Goal: Transaction & Acquisition: Download file/media

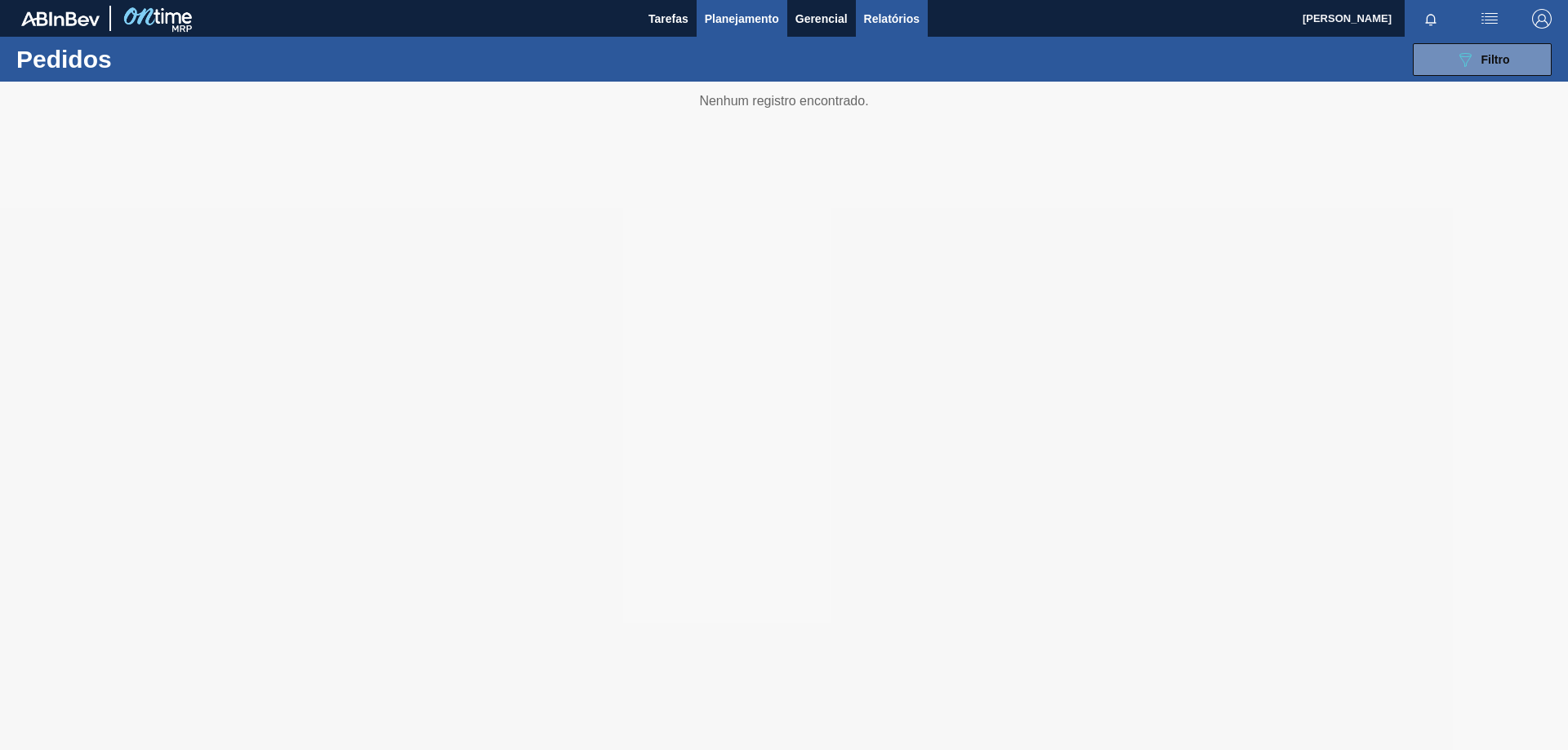
click at [874, 23] on span "Relatórios" at bounding box center [891, 18] width 55 height 20
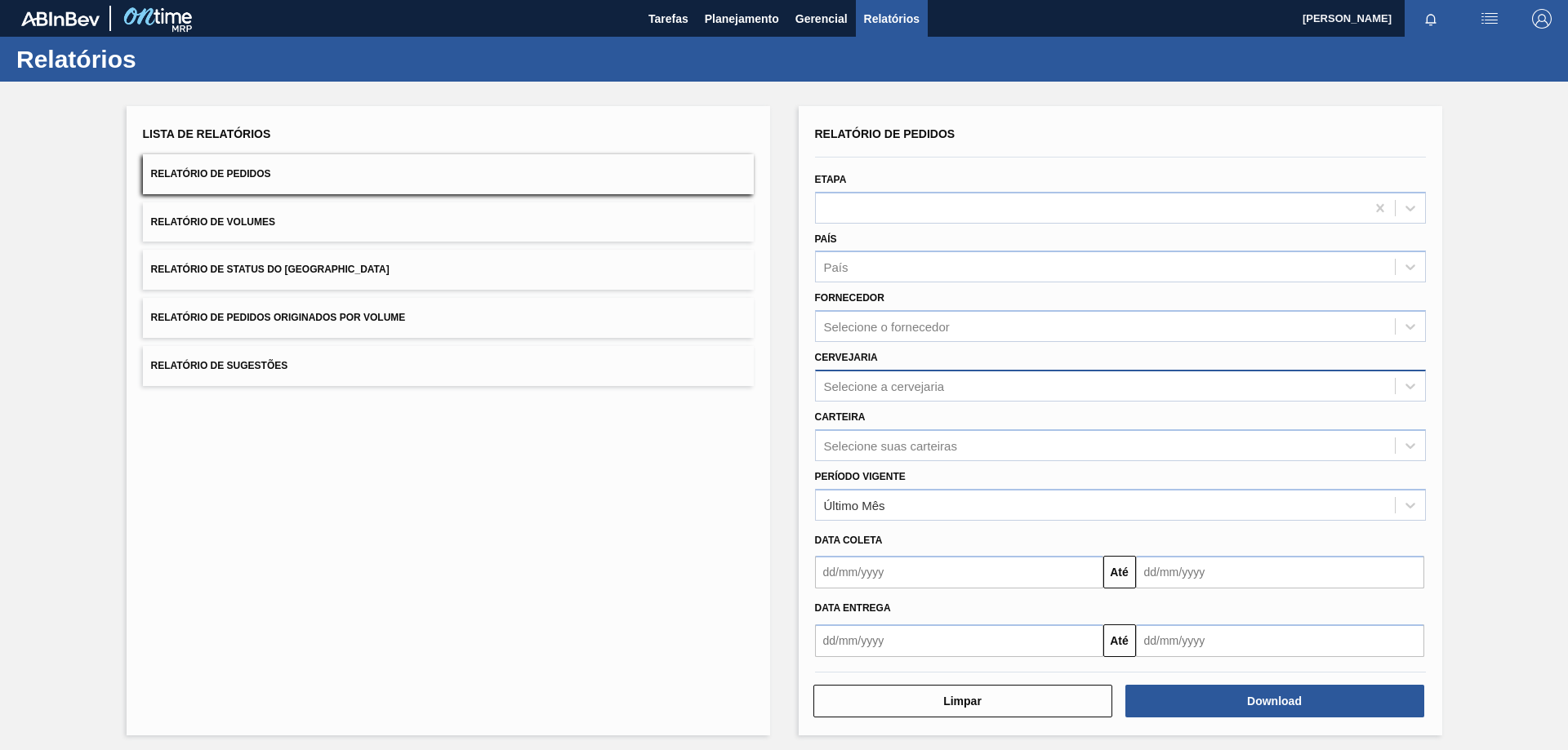
click at [896, 391] on div "Selecione a cervejaria" at bounding box center [884, 385] width 121 height 14
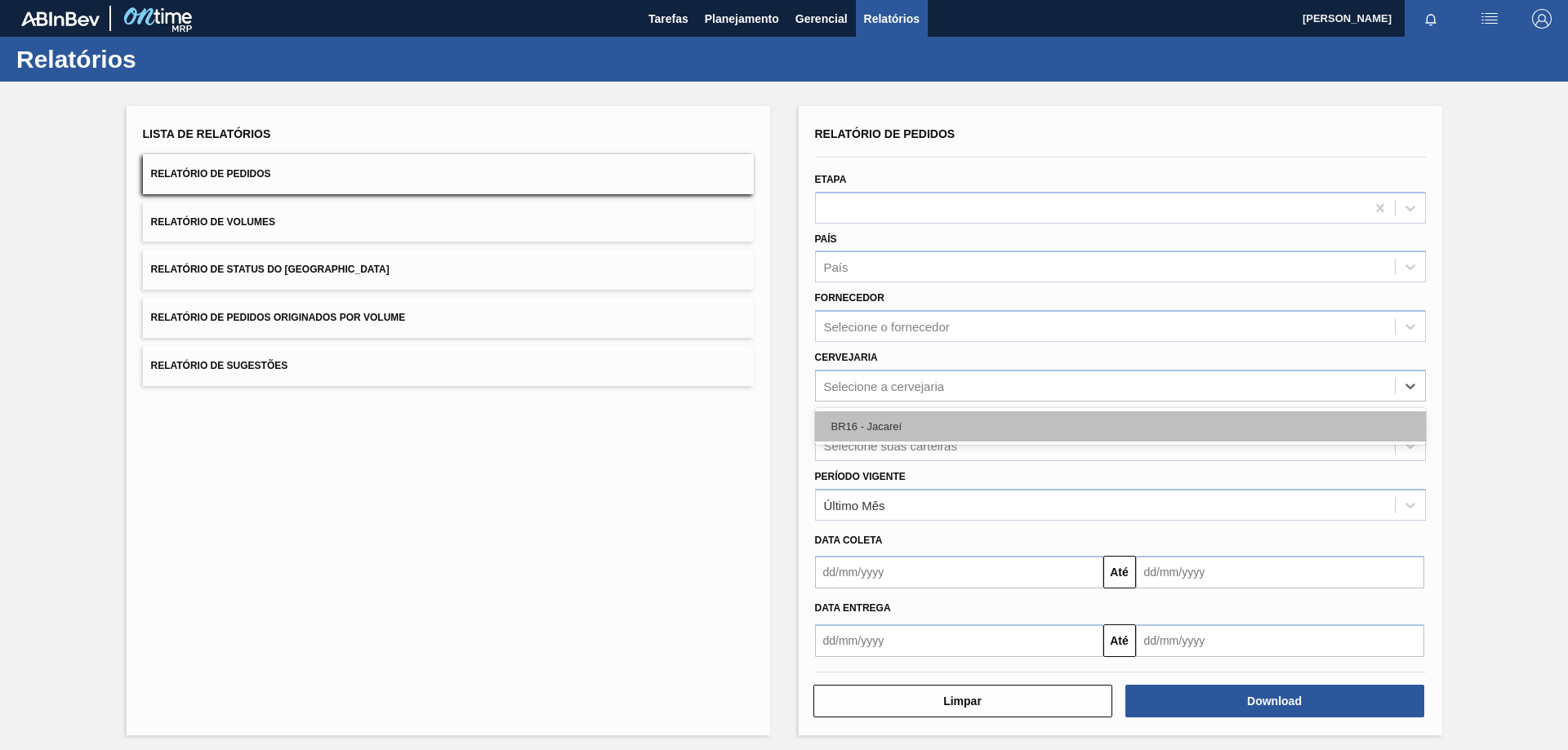
click at [910, 420] on div "BR16 - Jacareí" at bounding box center [1120, 427] width 611 height 30
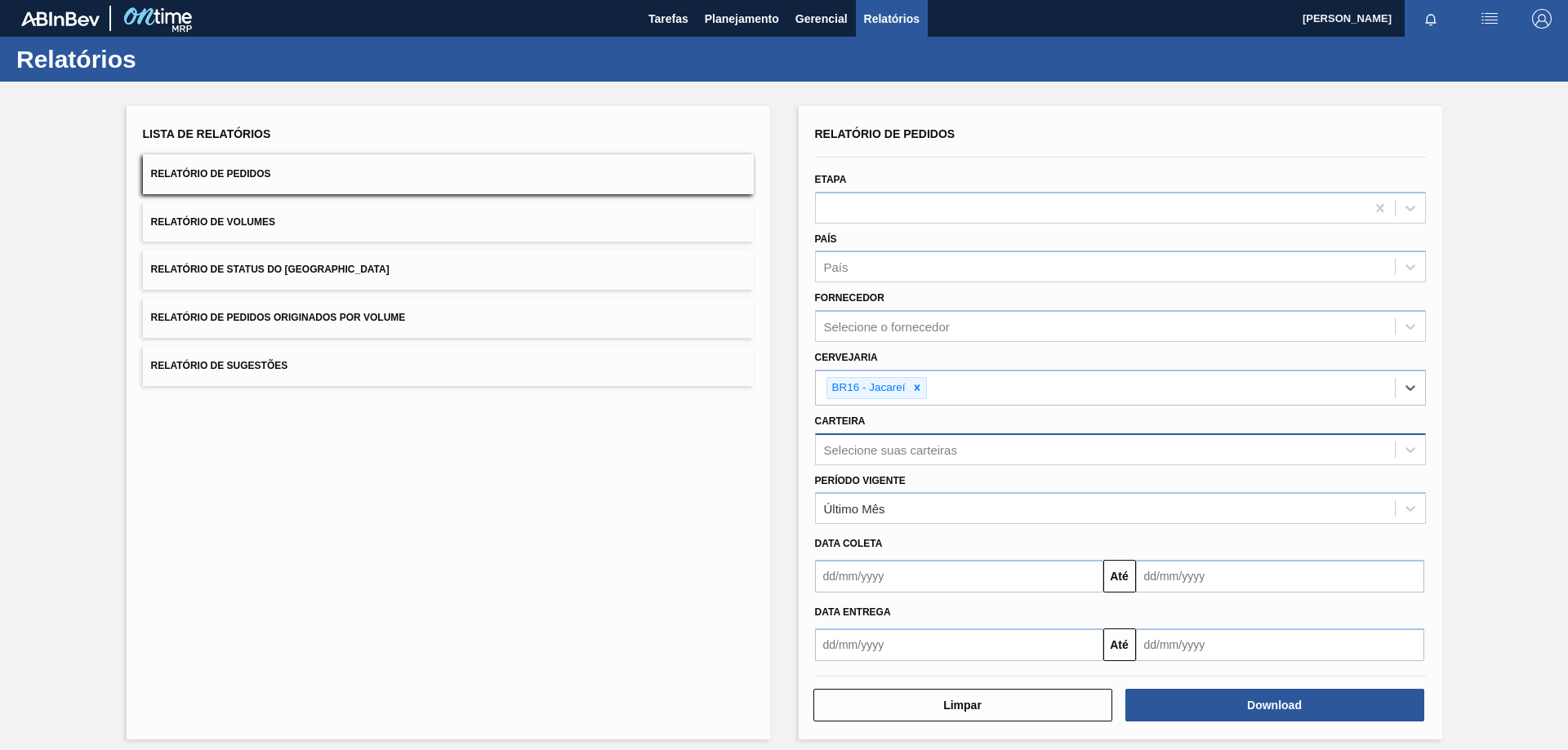
click at [899, 436] on div "Selecione suas carteiras" at bounding box center [1120, 449] width 611 height 31
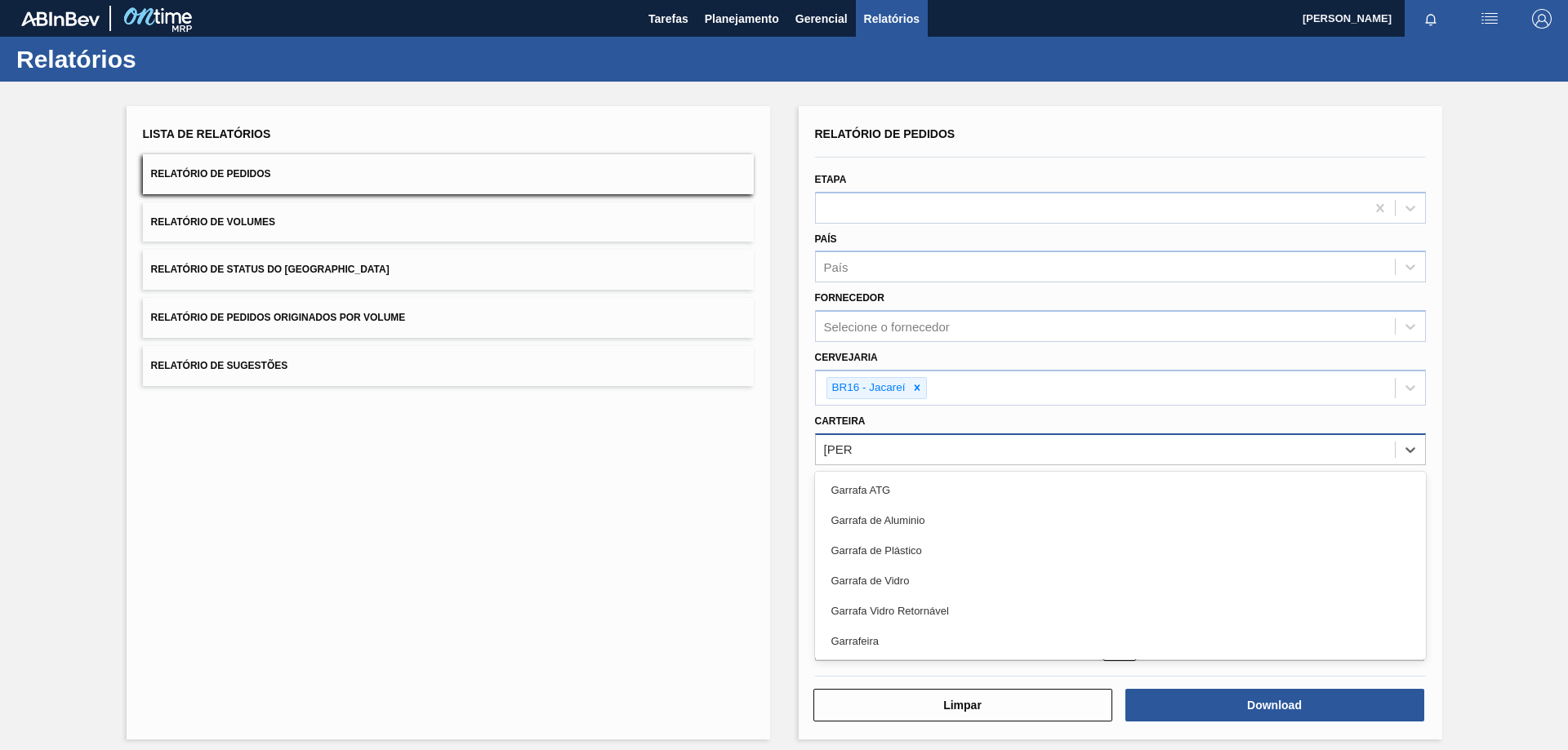
type input "GARRA"
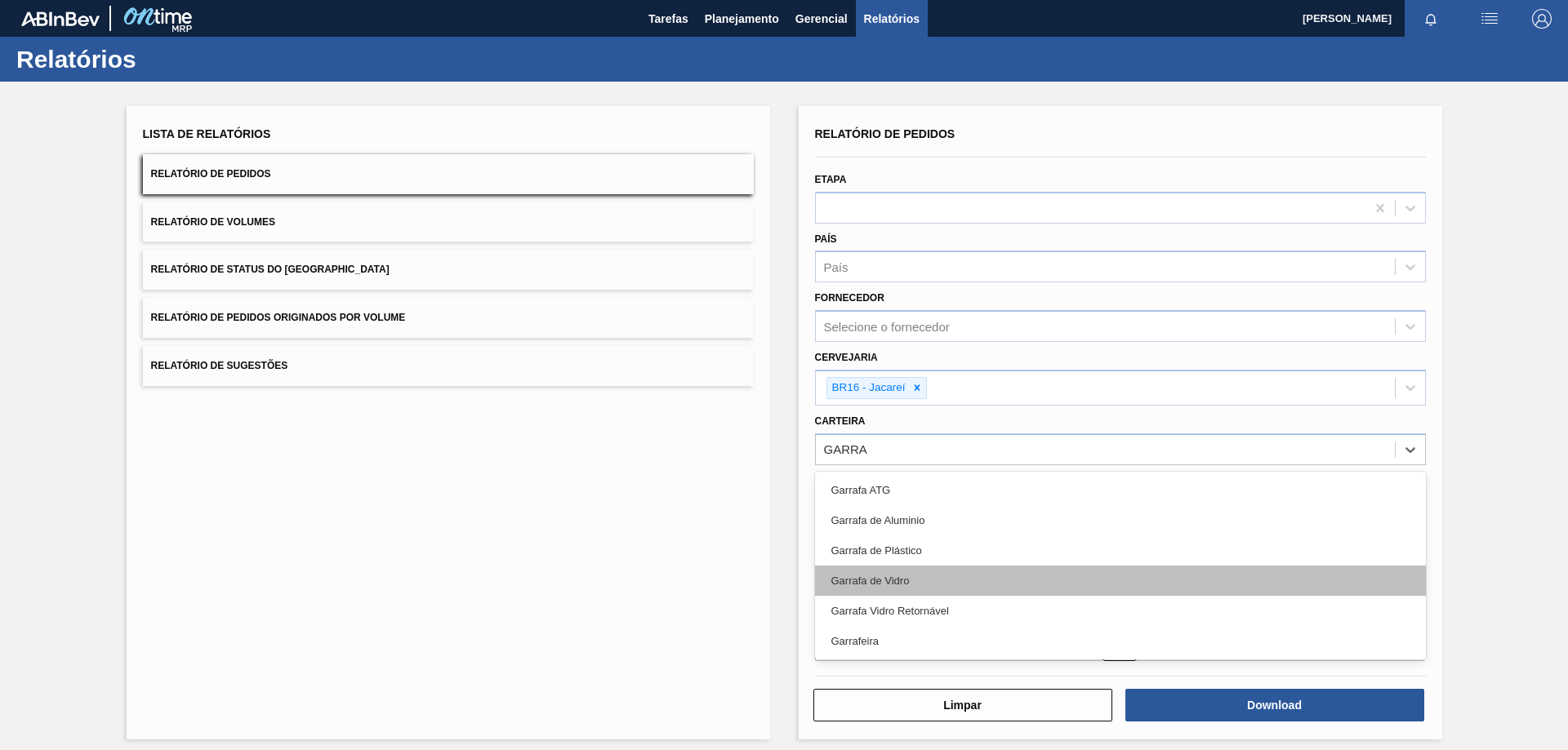
click at [895, 574] on div "Garrafa de Vidro" at bounding box center [1120, 581] width 611 height 30
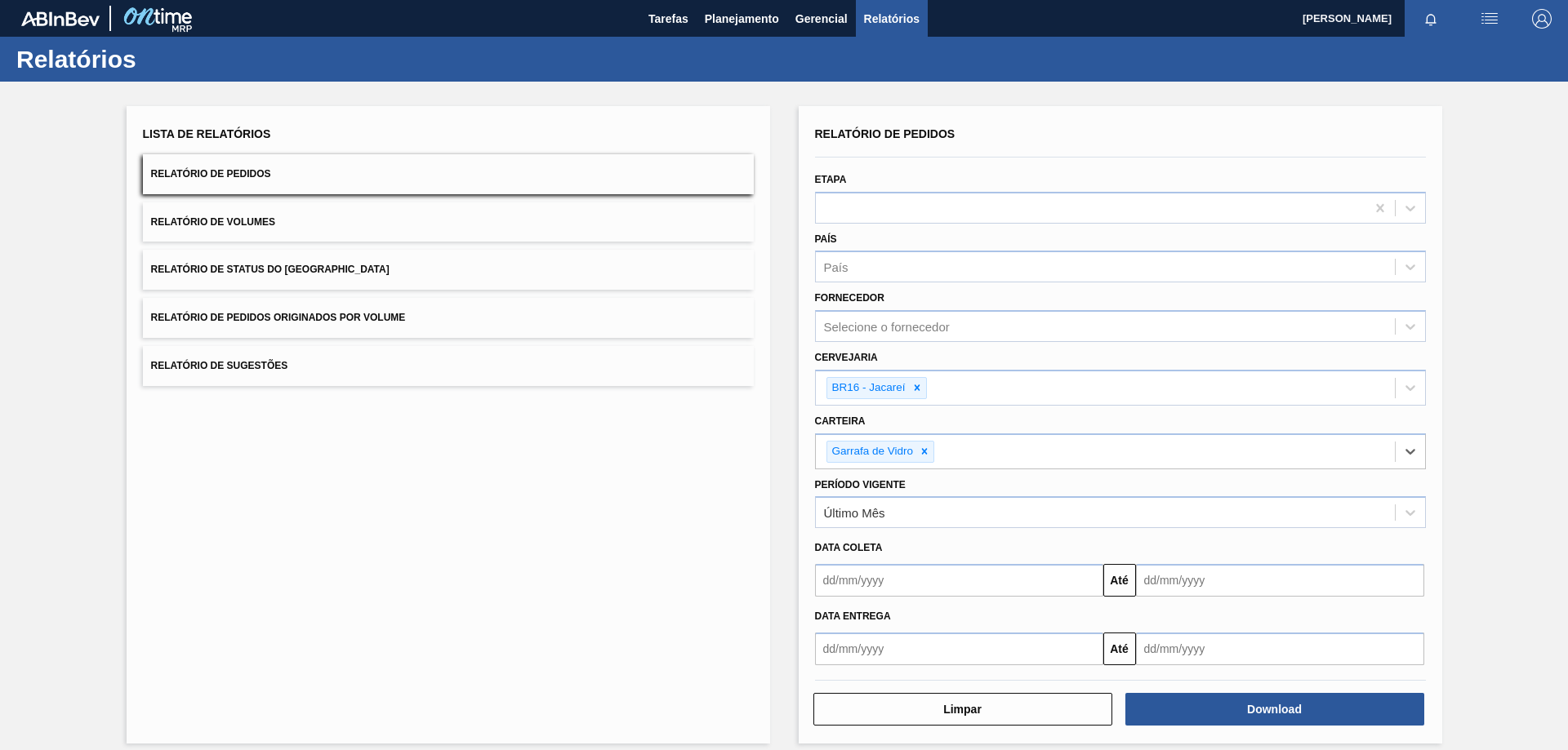
click at [840, 570] on input "text" at bounding box center [959, 580] width 288 height 32
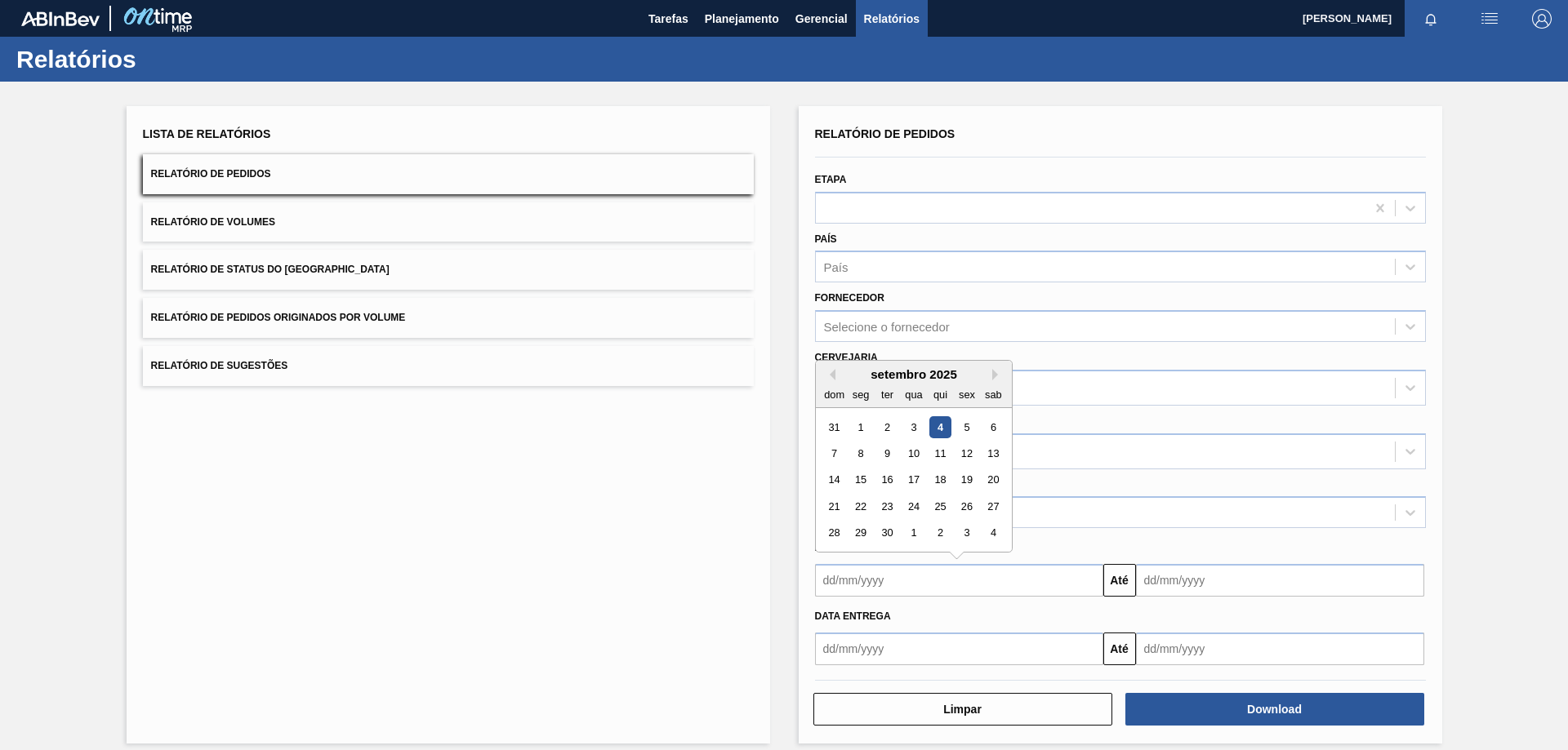
click at [946, 430] on div "4" at bounding box center [939, 427] width 22 height 22
type input "[DATE]"
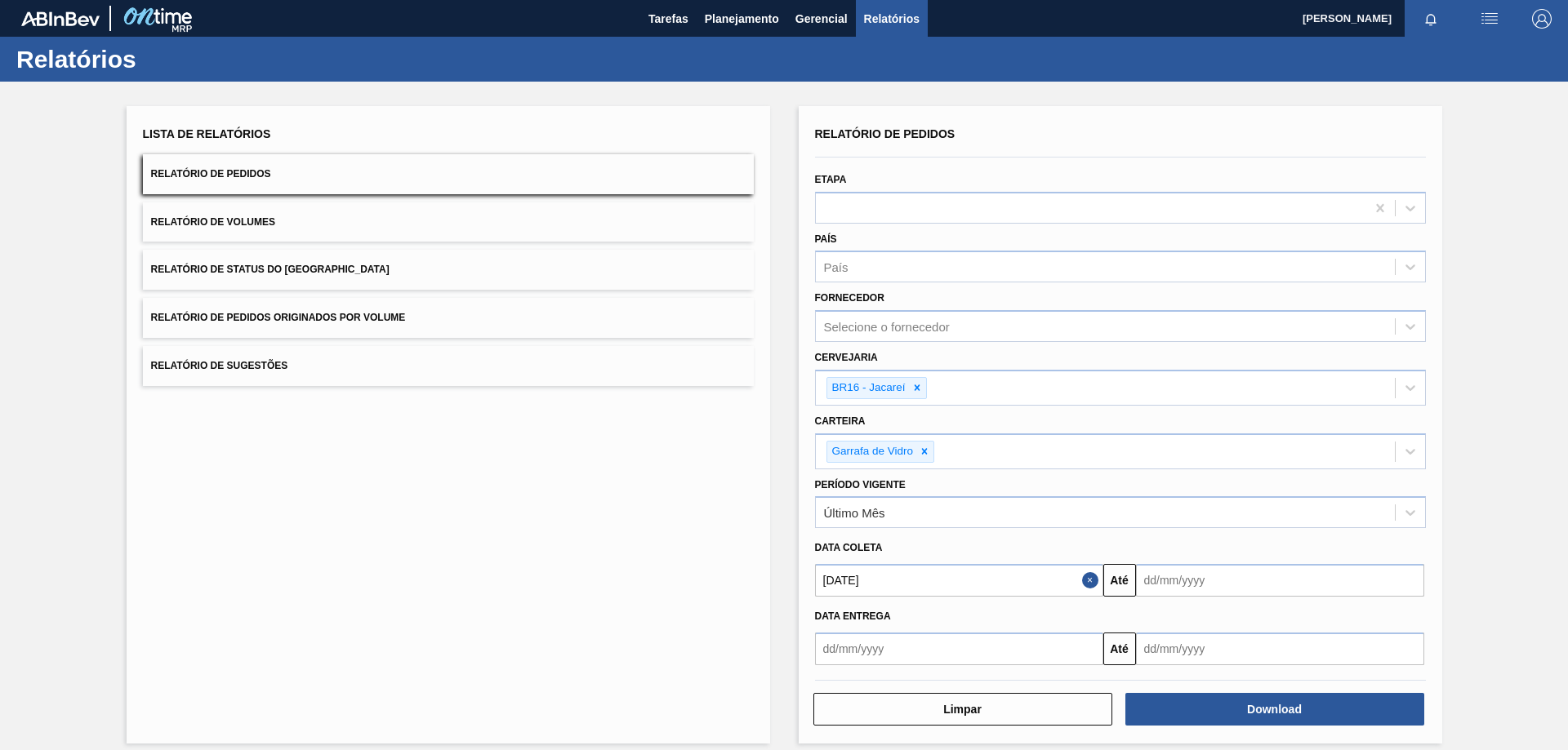
click at [1193, 588] on input "text" at bounding box center [1280, 580] width 288 height 32
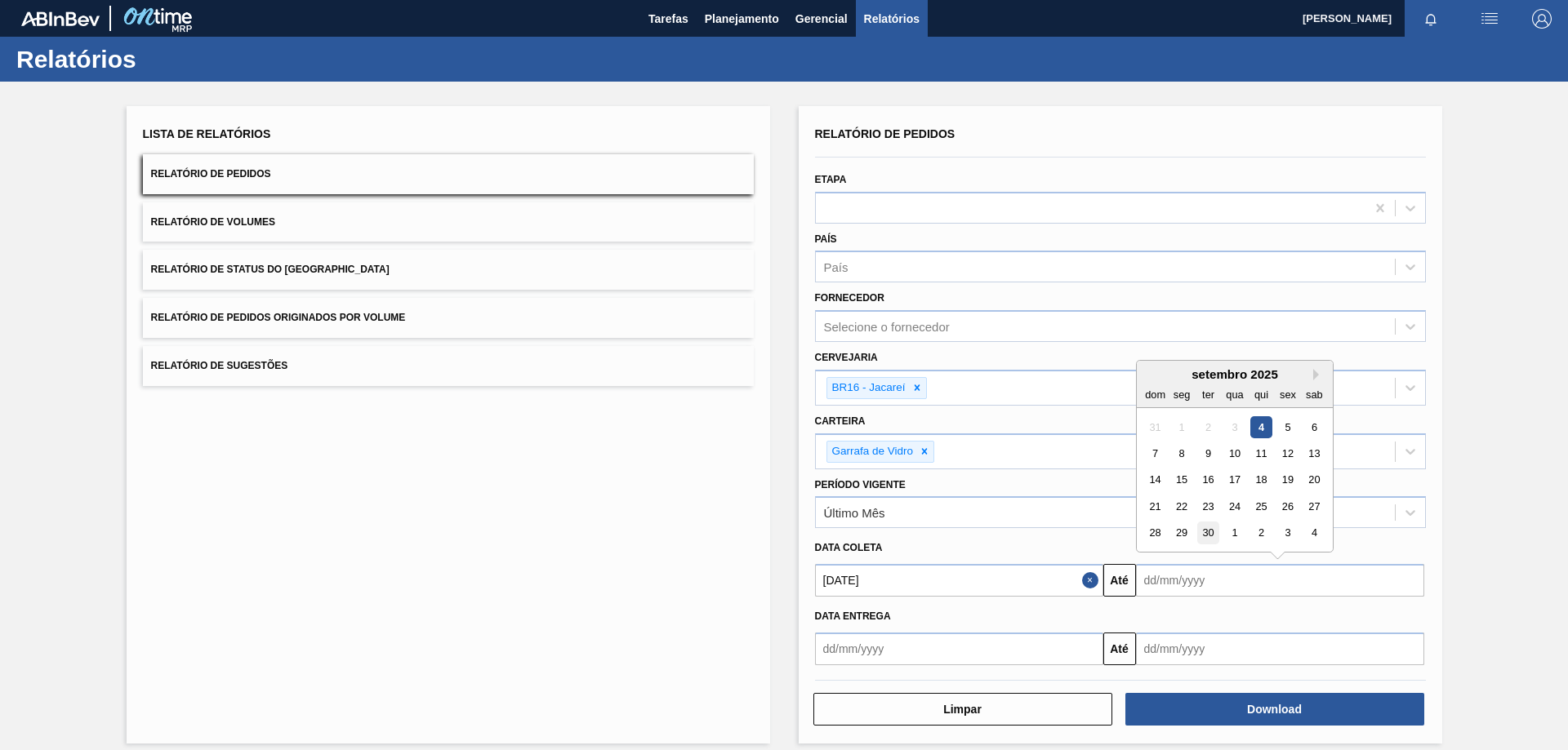
click at [1209, 532] on div "30" at bounding box center [1207, 533] width 22 height 22
type input "[DATE]"
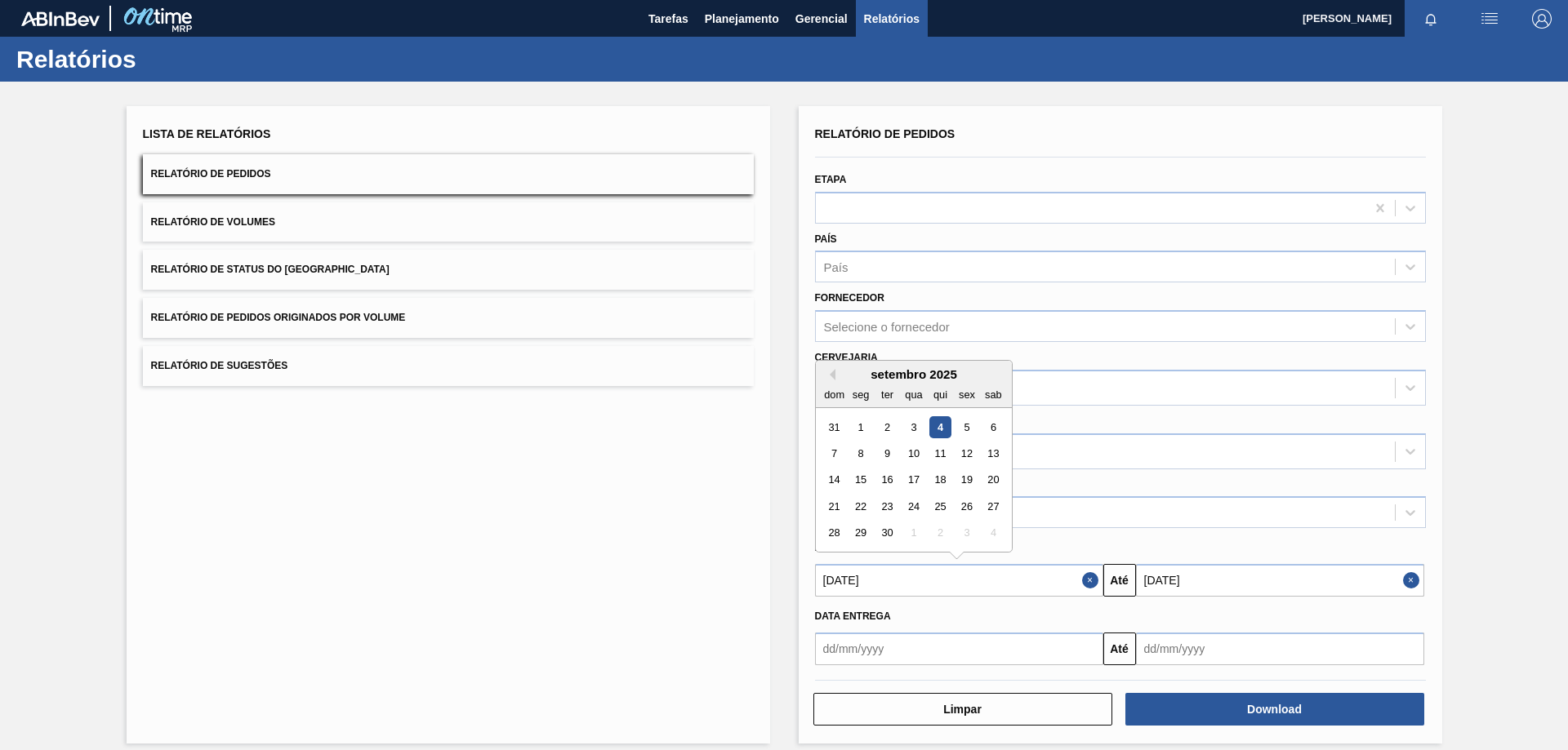
click at [895, 583] on input "[DATE]" at bounding box center [959, 580] width 288 height 32
click at [942, 430] on div "4" at bounding box center [939, 427] width 22 height 22
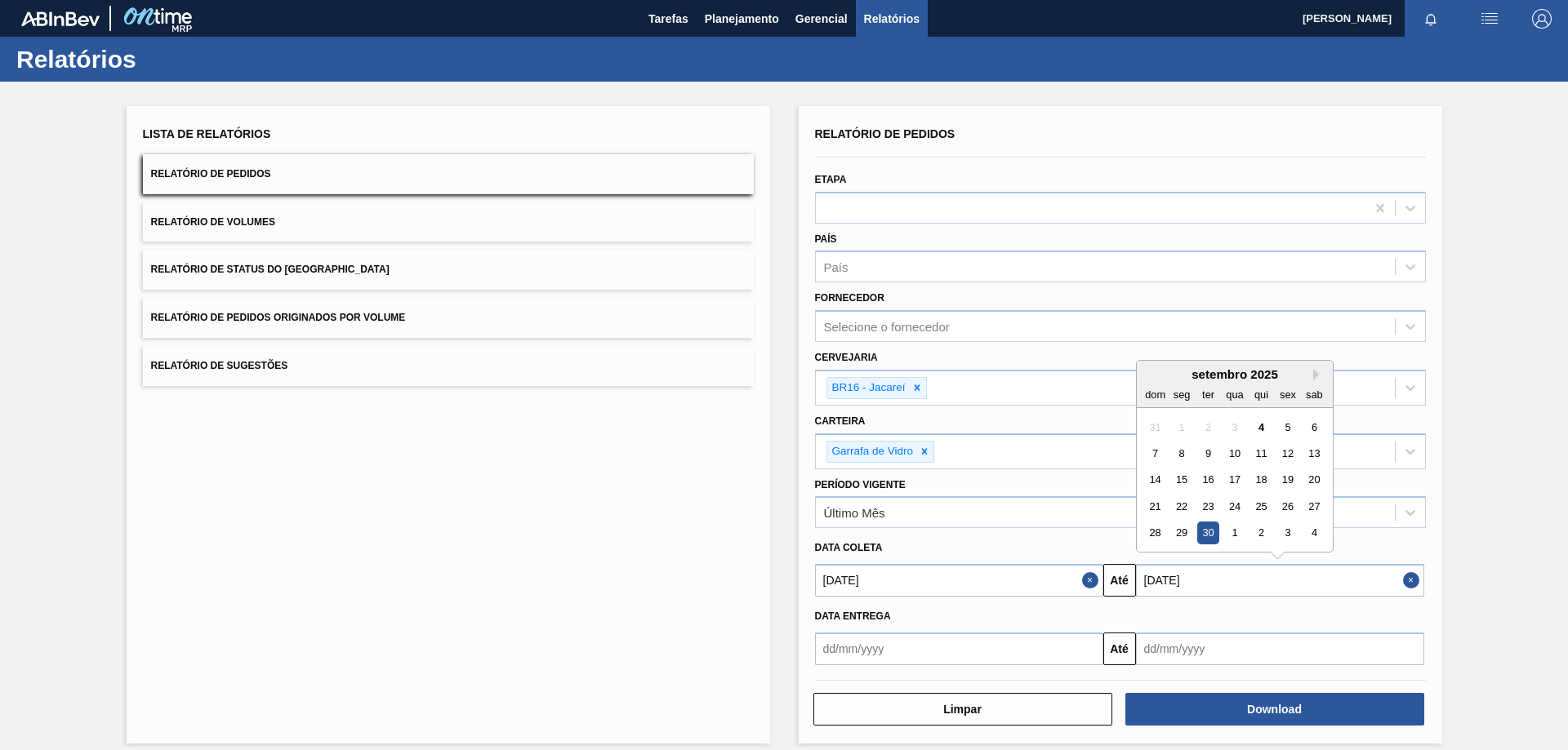
click at [1211, 576] on input "[DATE]" at bounding box center [1280, 580] width 288 height 32
click at [1207, 533] on div "30" at bounding box center [1207, 533] width 22 height 22
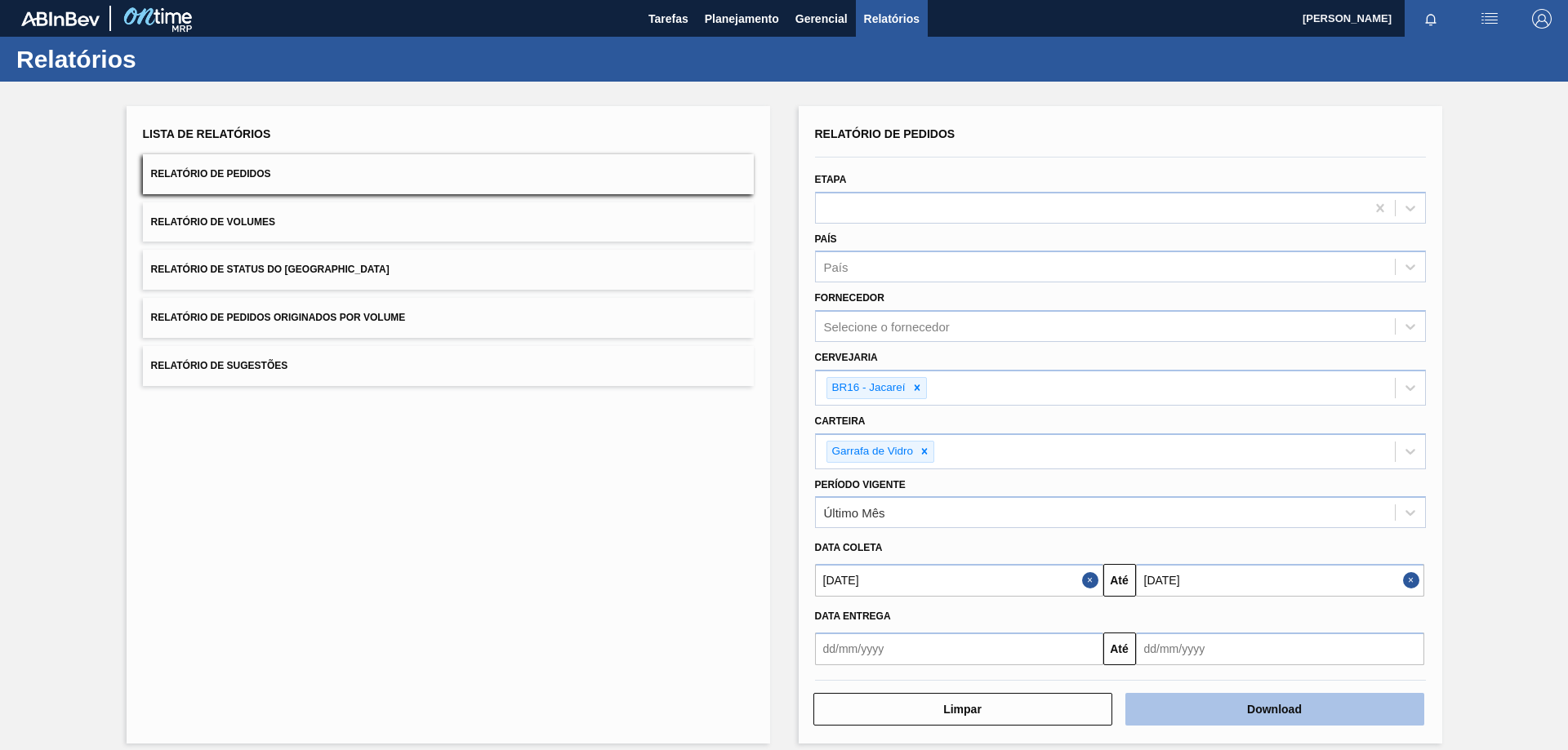
click at [1228, 702] on button "Download" at bounding box center [1274, 709] width 299 height 32
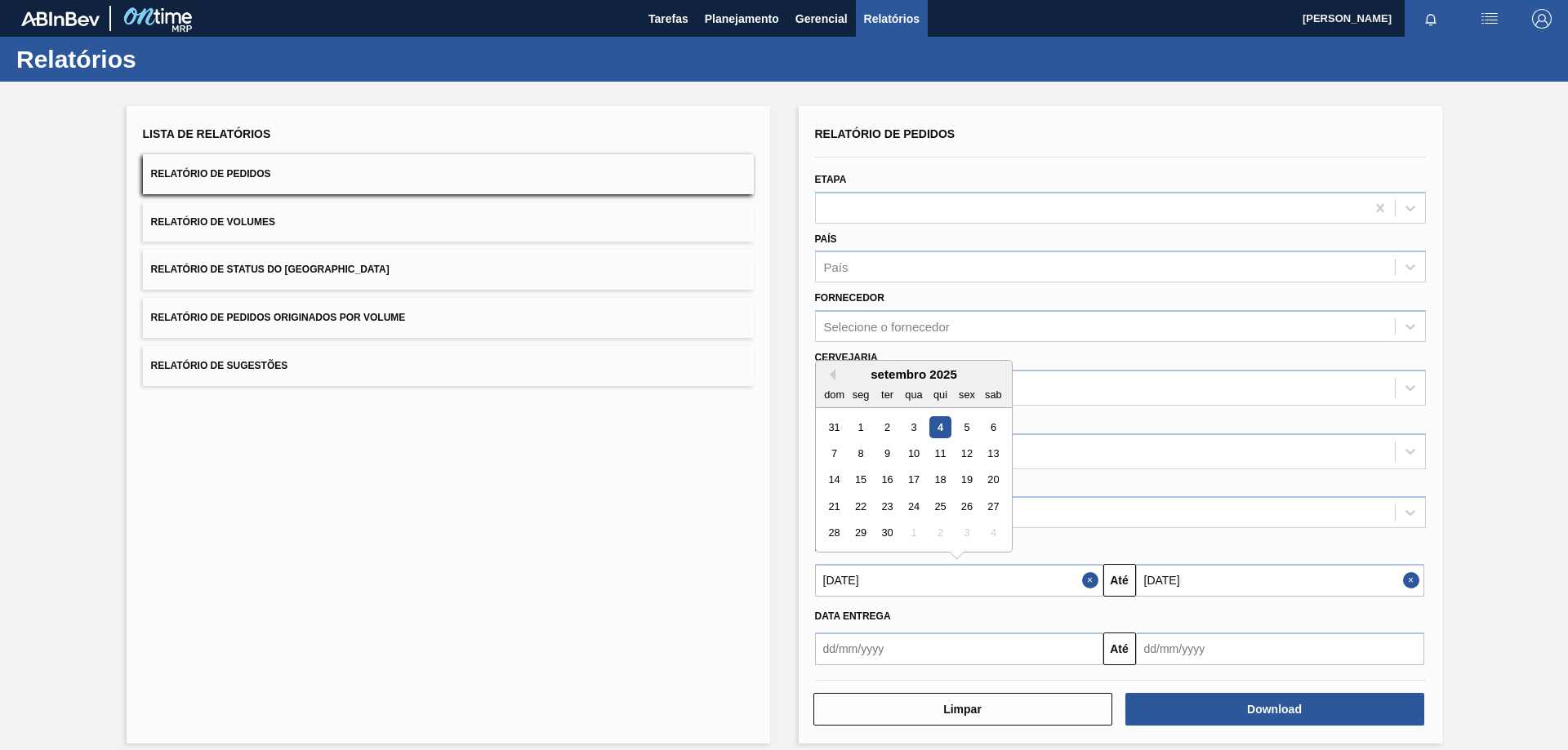
click at [844, 584] on input "[DATE]" at bounding box center [959, 580] width 288 height 32
click at [865, 417] on div "1" at bounding box center [860, 427] width 22 height 22
type input "[DATE]"
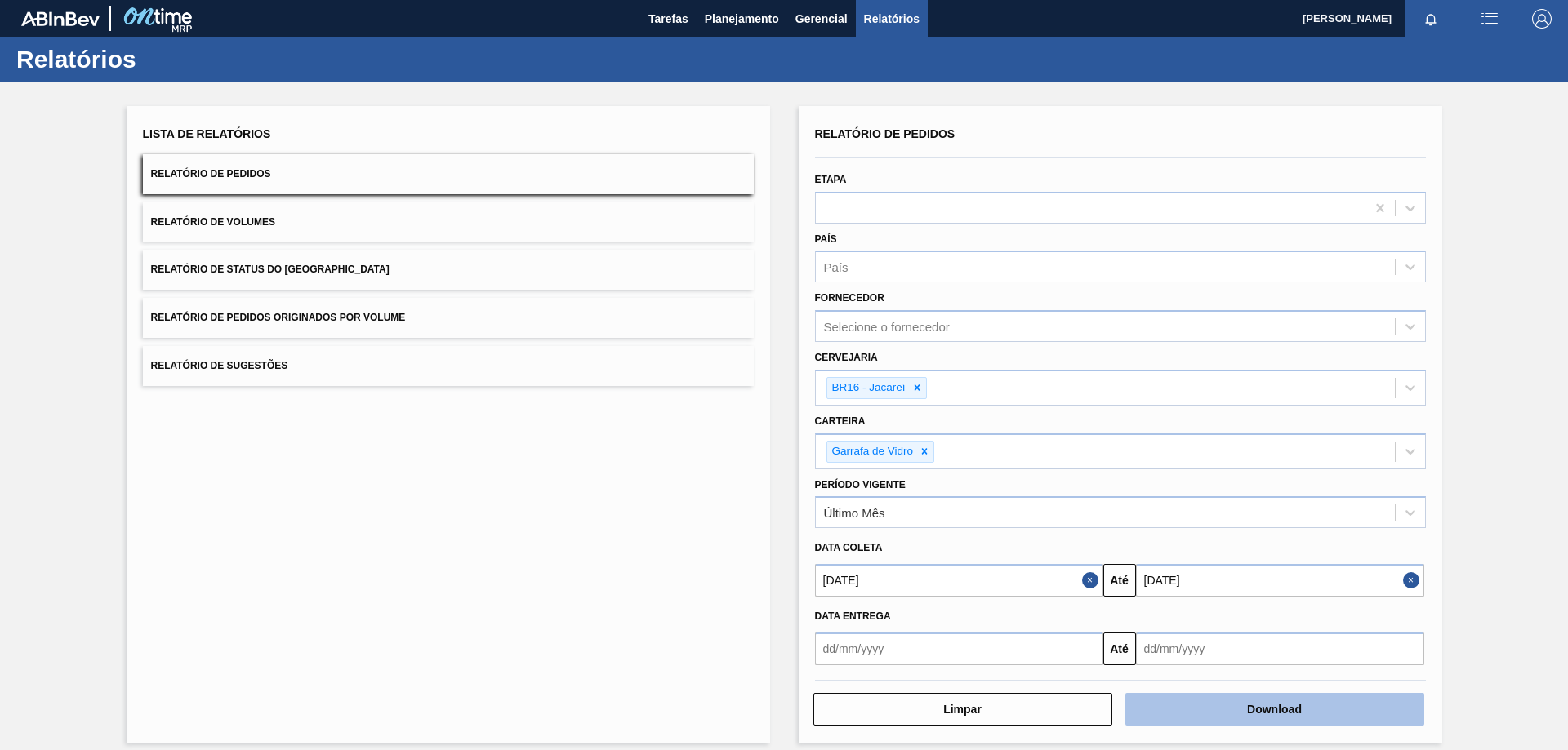
click at [1216, 706] on button "Download" at bounding box center [1274, 709] width 299 height 32
